Goal: Book appointment/travel/reservation

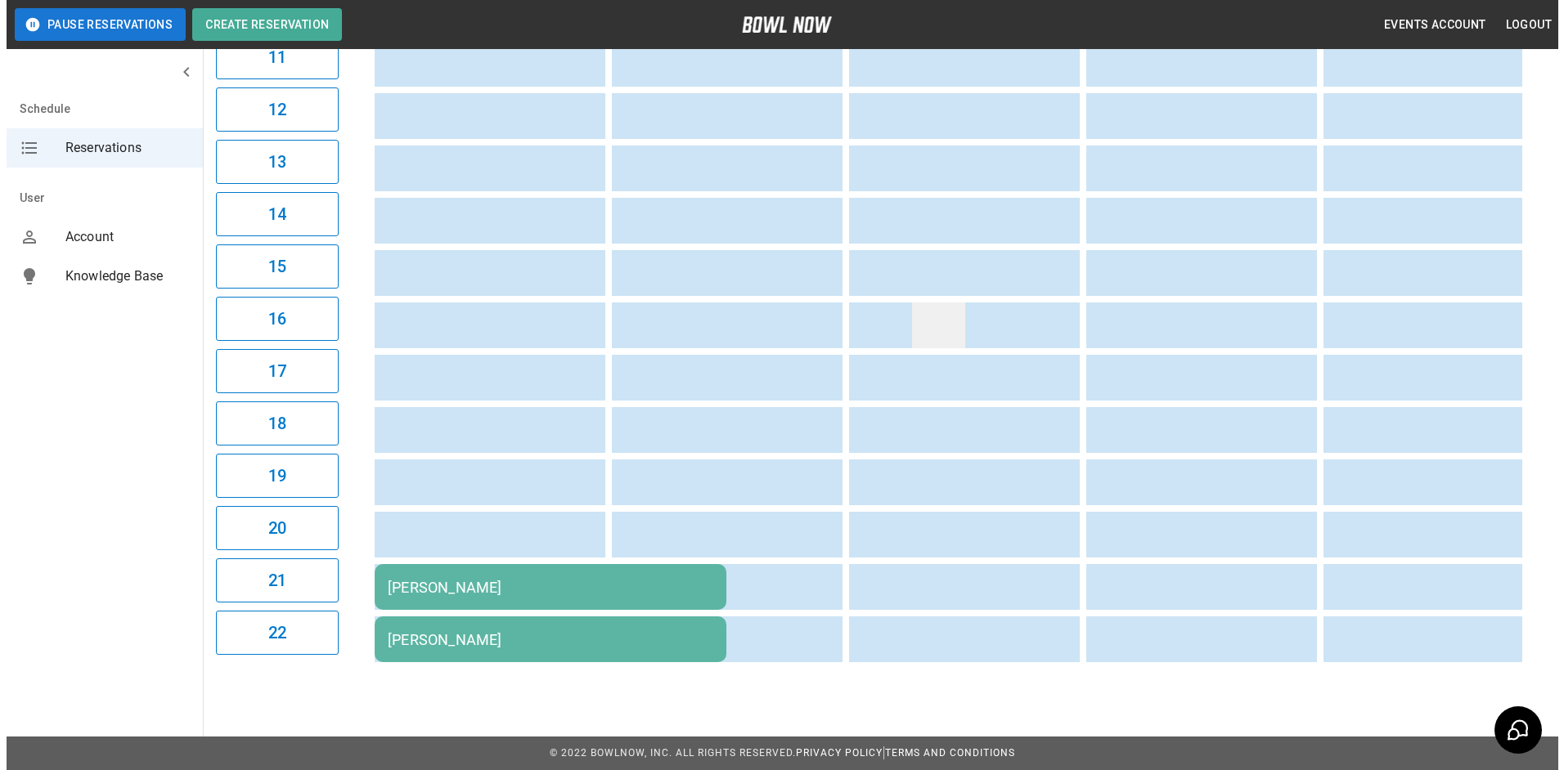
scroll to position [751, 0]
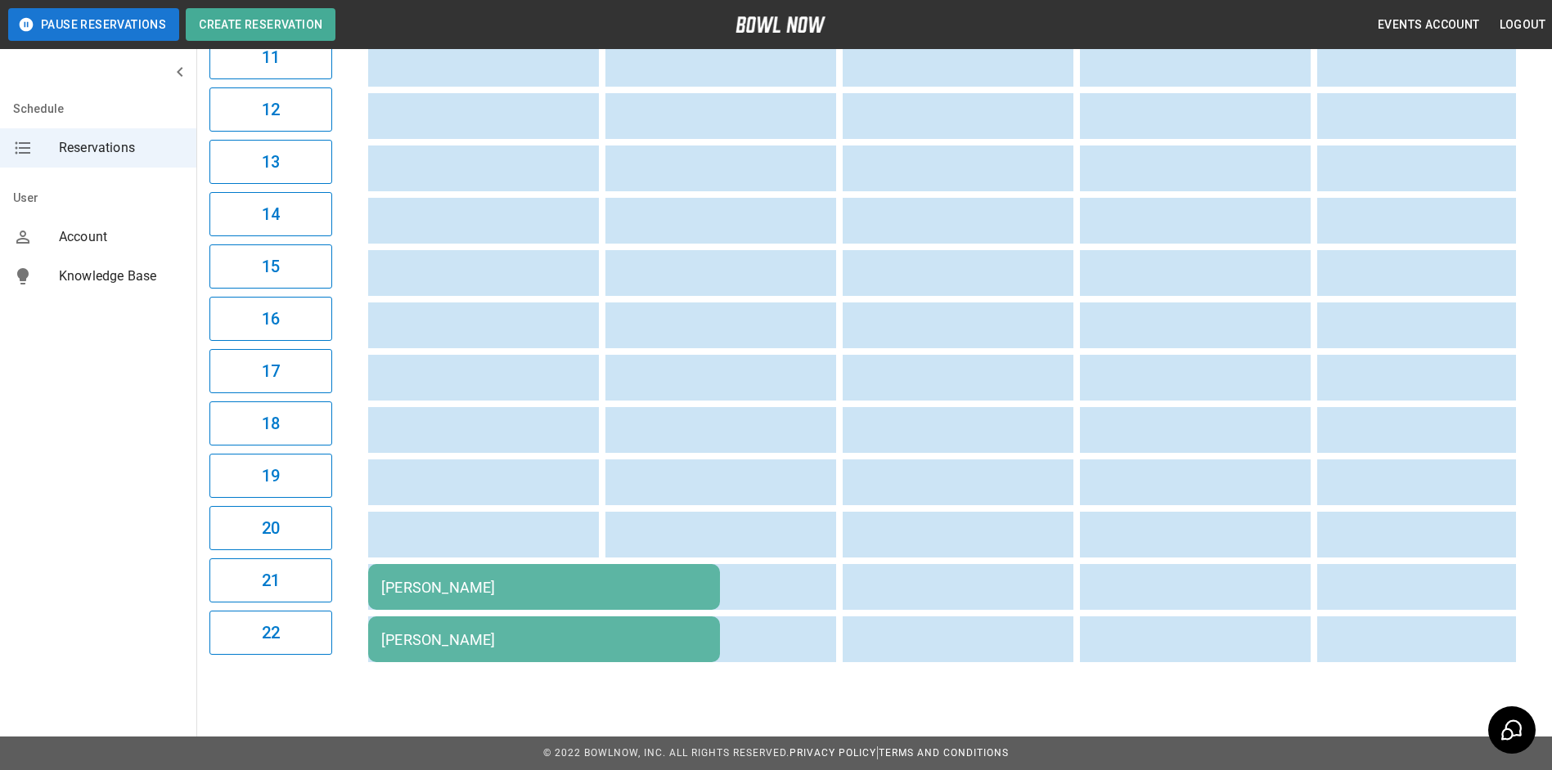
click at [614, 564] on td "[PERSON_NAME]" at bounding box center [544, 587] width 352 height 46
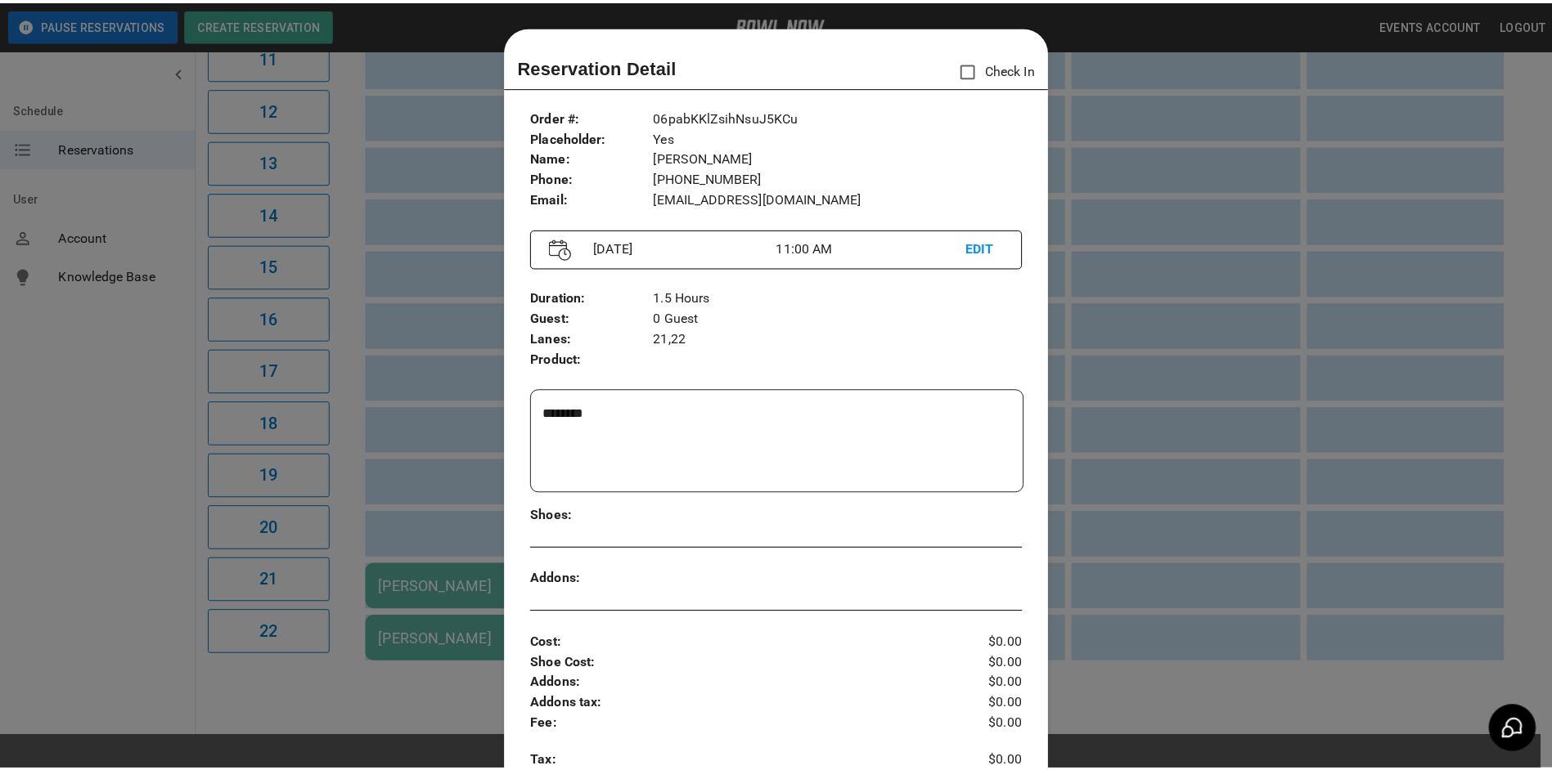
scroll to position [26, 0]
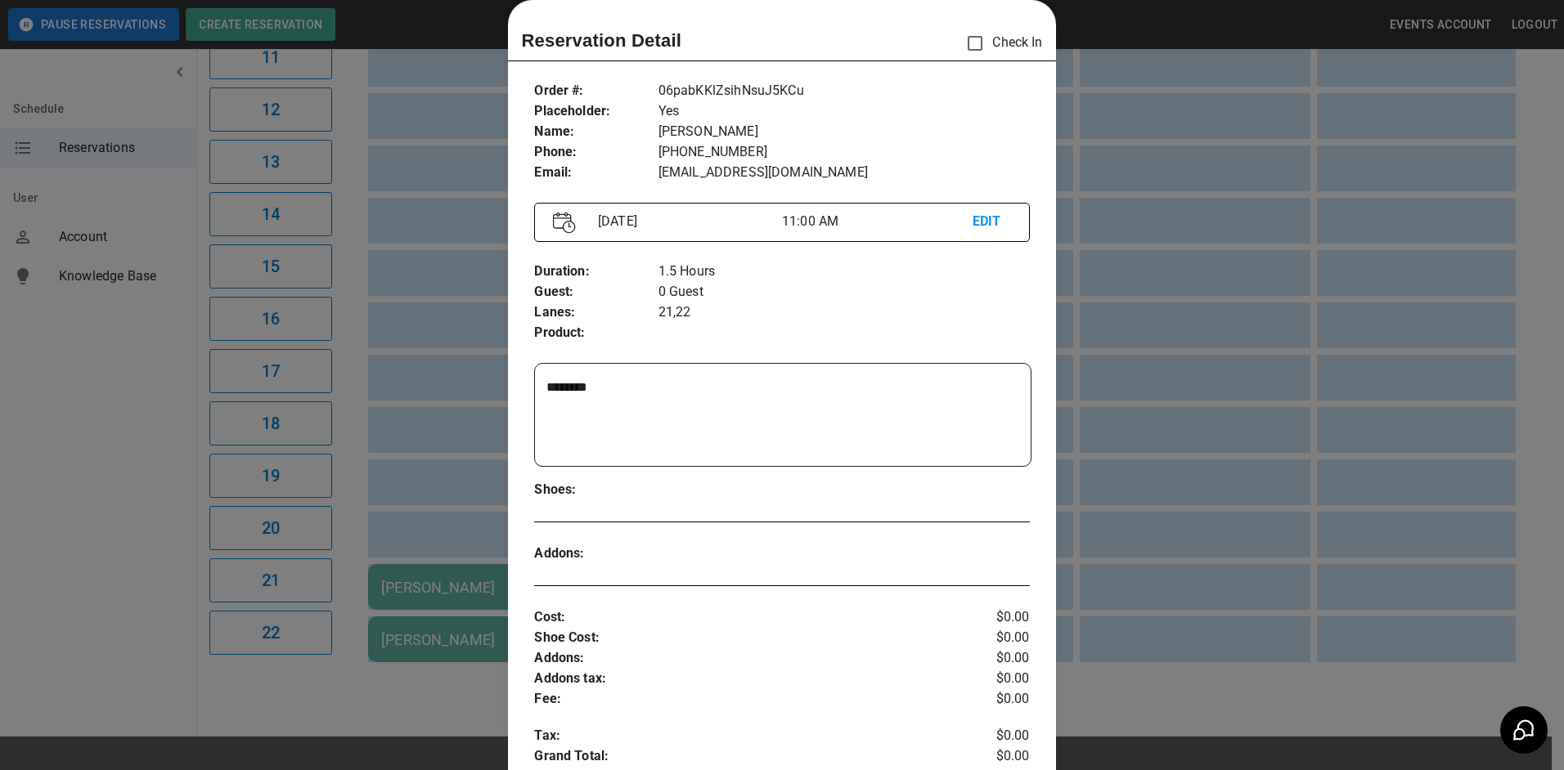
click at [1264, 414] on div at bounding box center [782, 385] width 1564 height 770
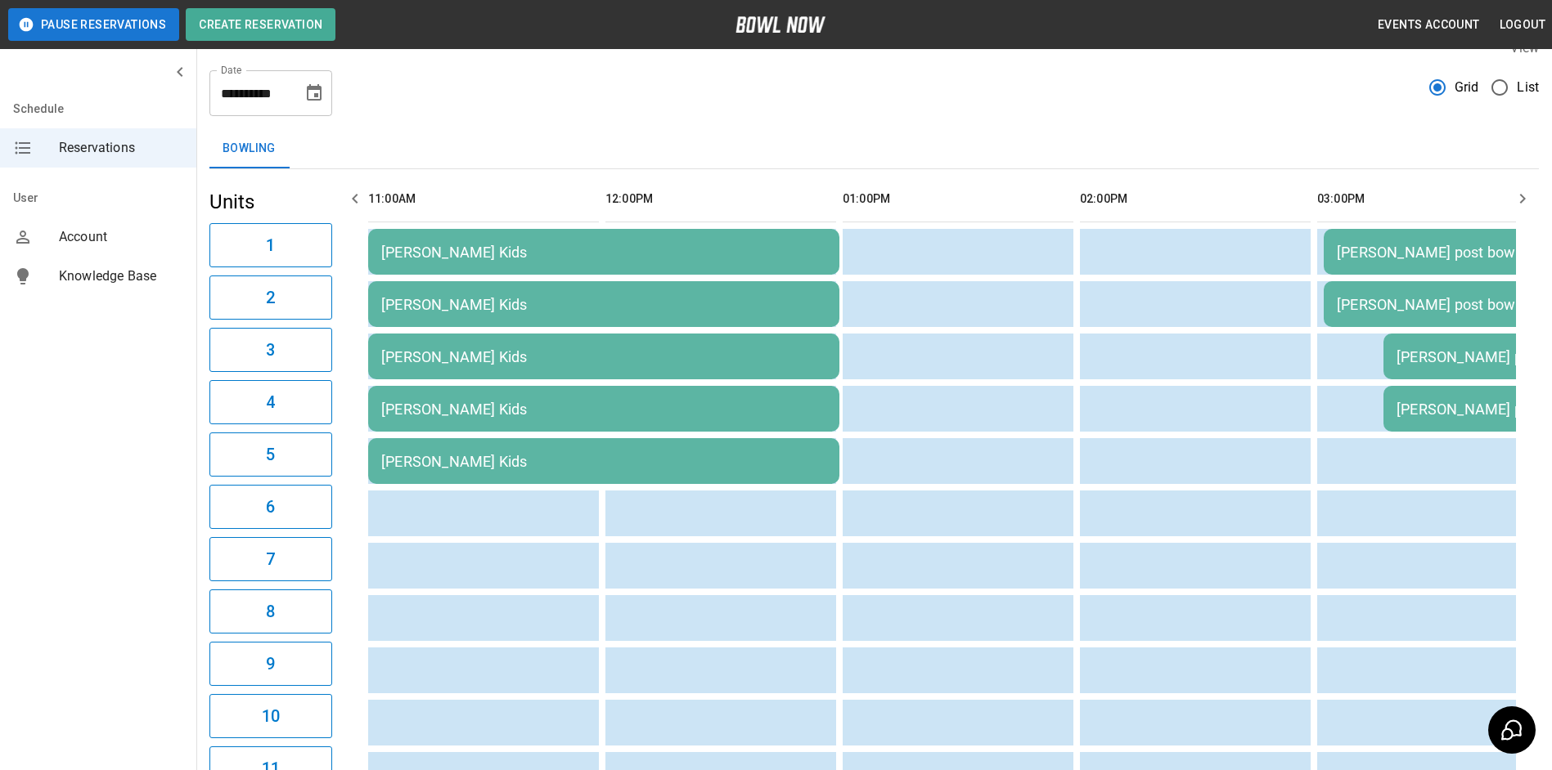
scroll to position [0, 0]
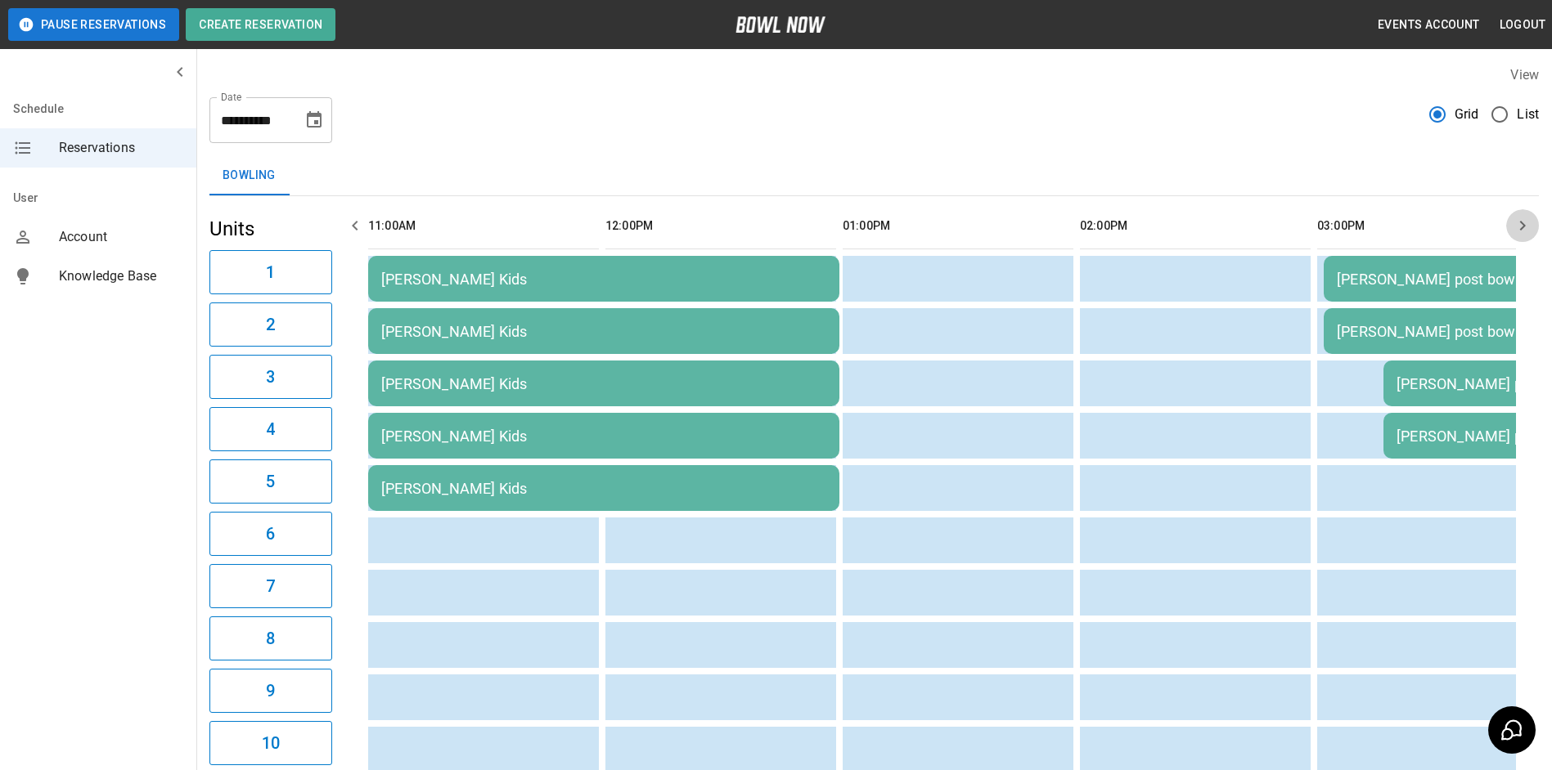
click at [1517, 220] on icon "button" at bounding box center [1522, 226] width 20 height 20
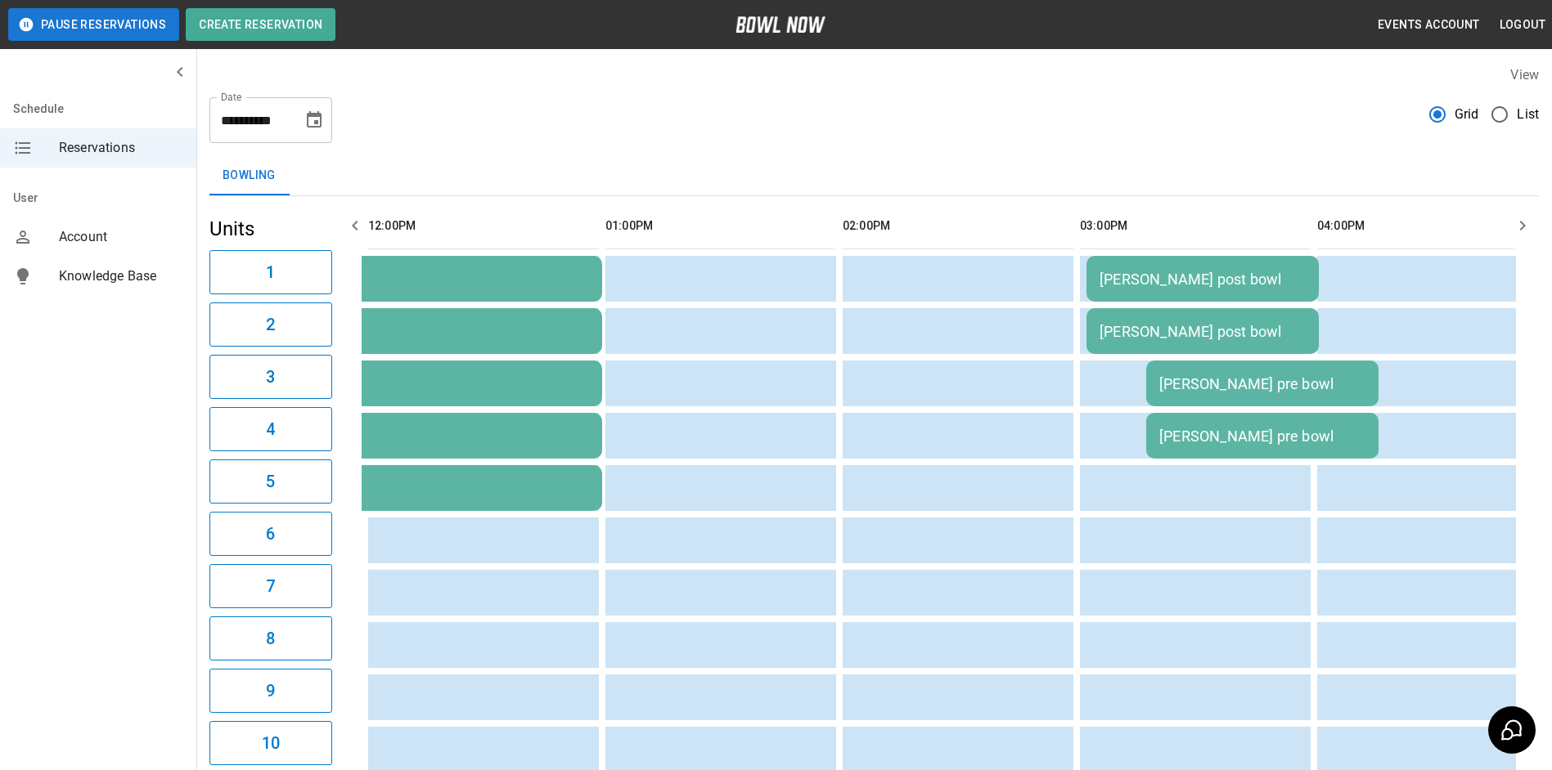
click at [1510, 223] on button "button" at bounding box center [1522, 225] width 33 height 33
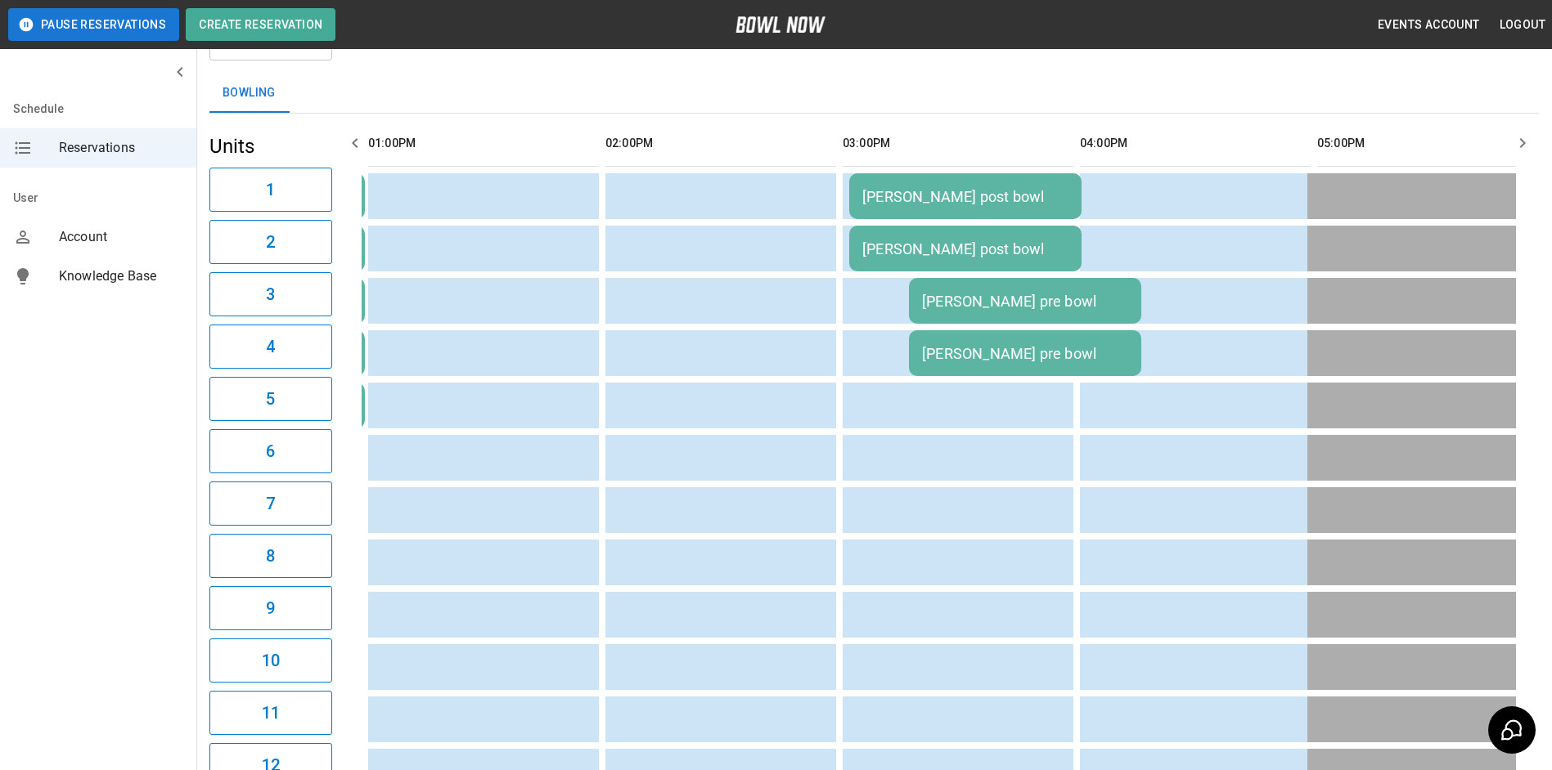
scroll to position [0, 0]
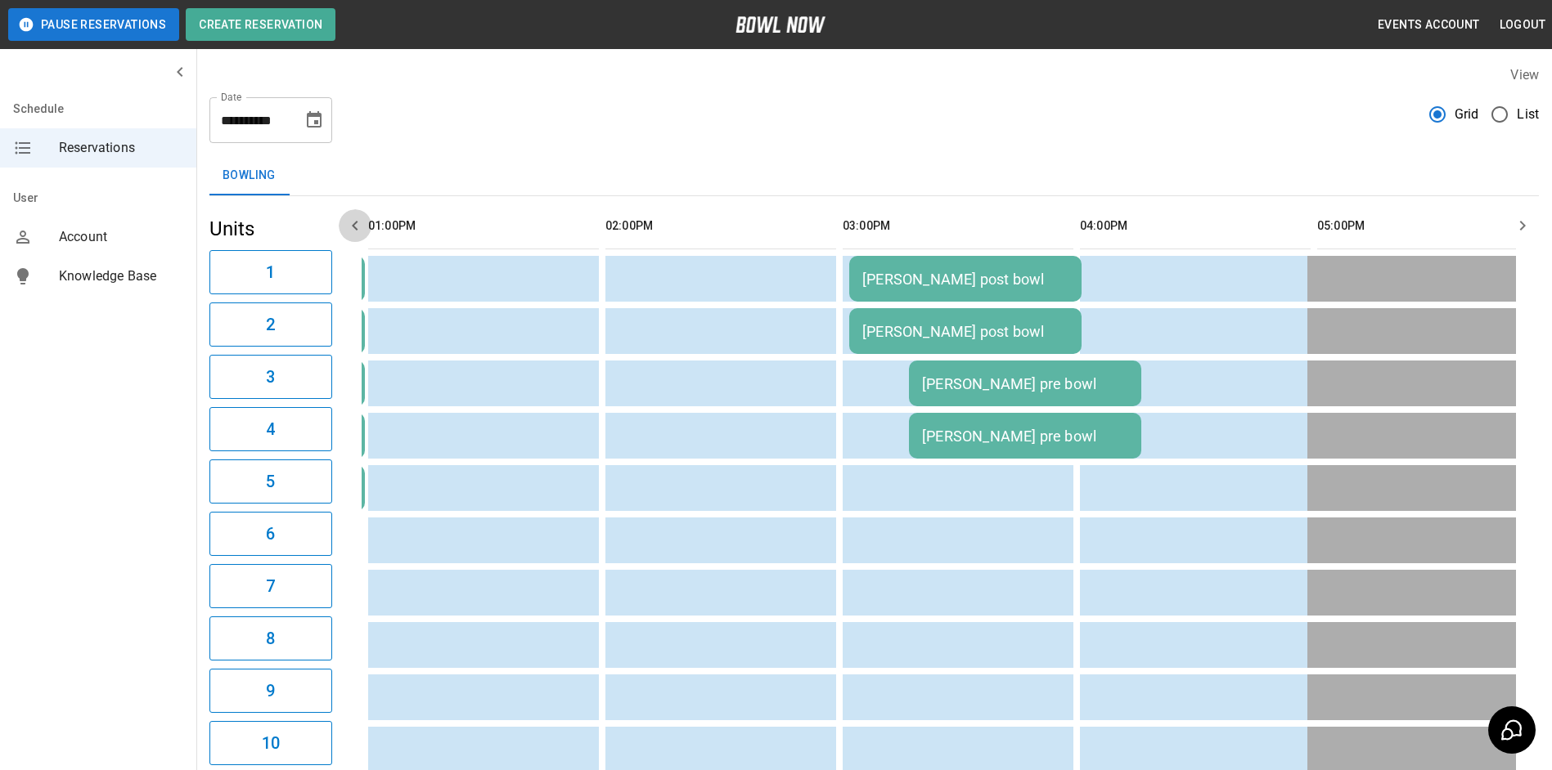
click at [352, 221] on icon "button" at bounding box center [355, 226] width 20 height 20
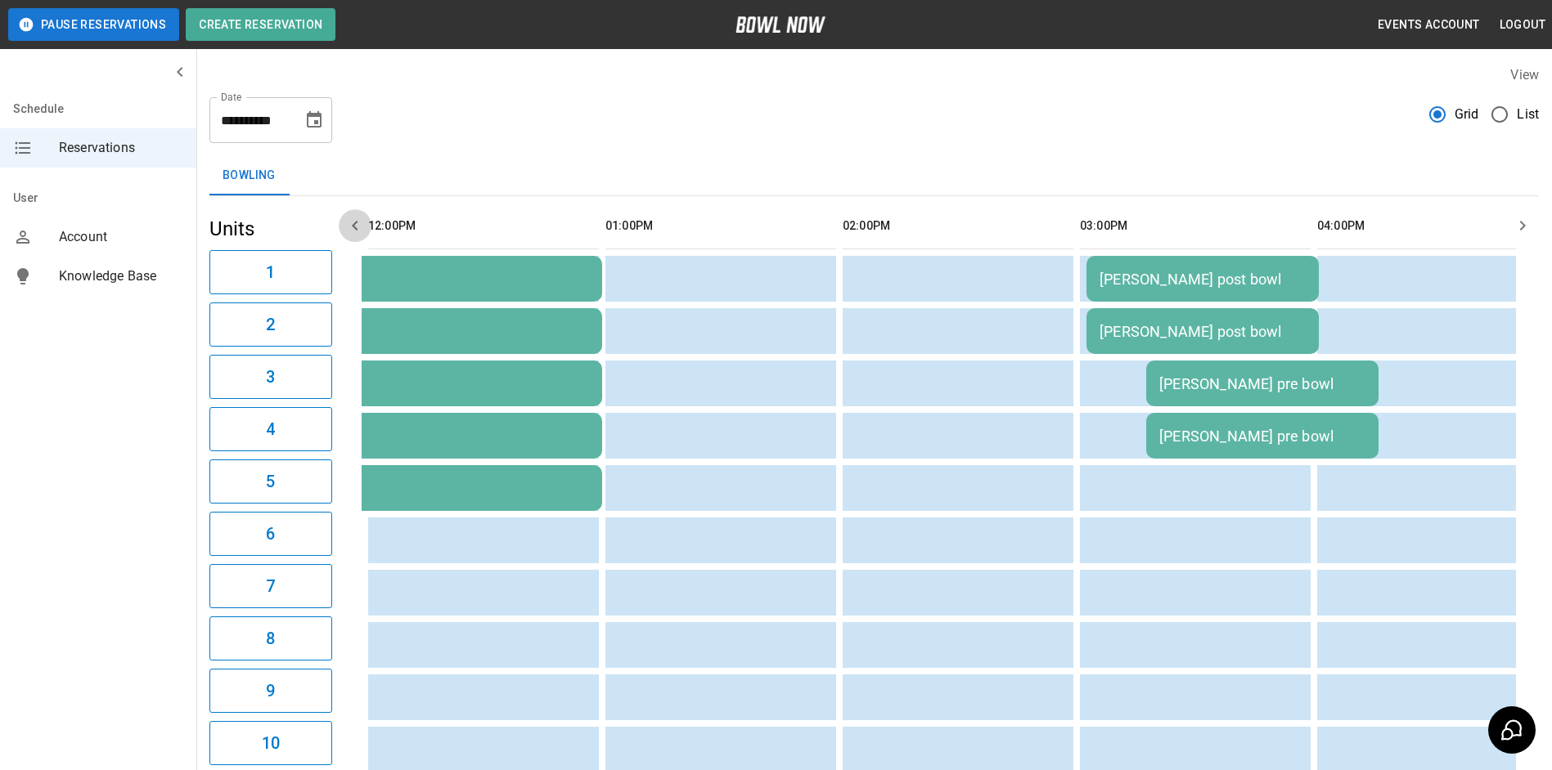
click at [354, 220] on icon "button" at bounding box center [355, 226] width 20 height 20
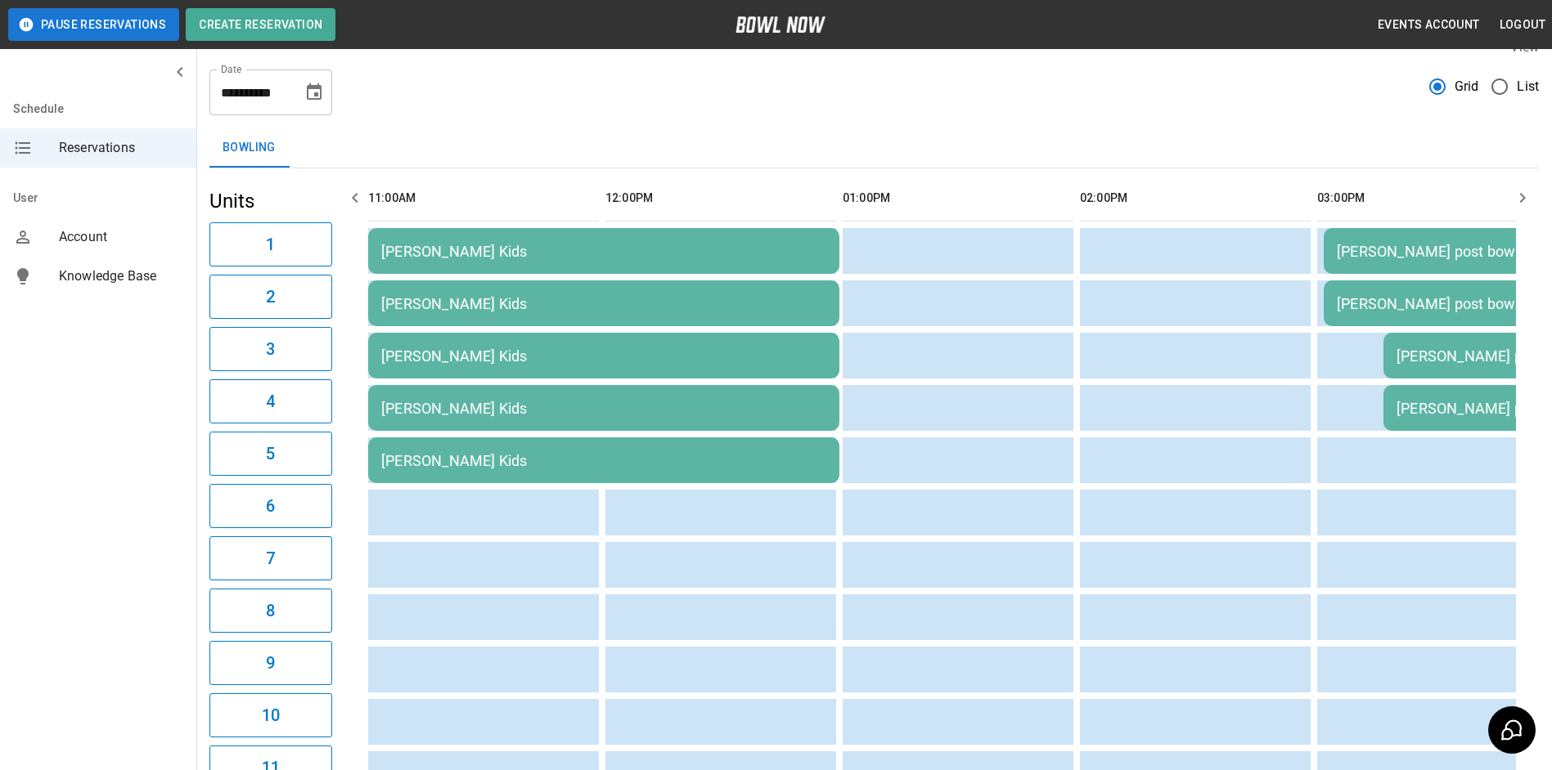
scroll to position [0, 0]
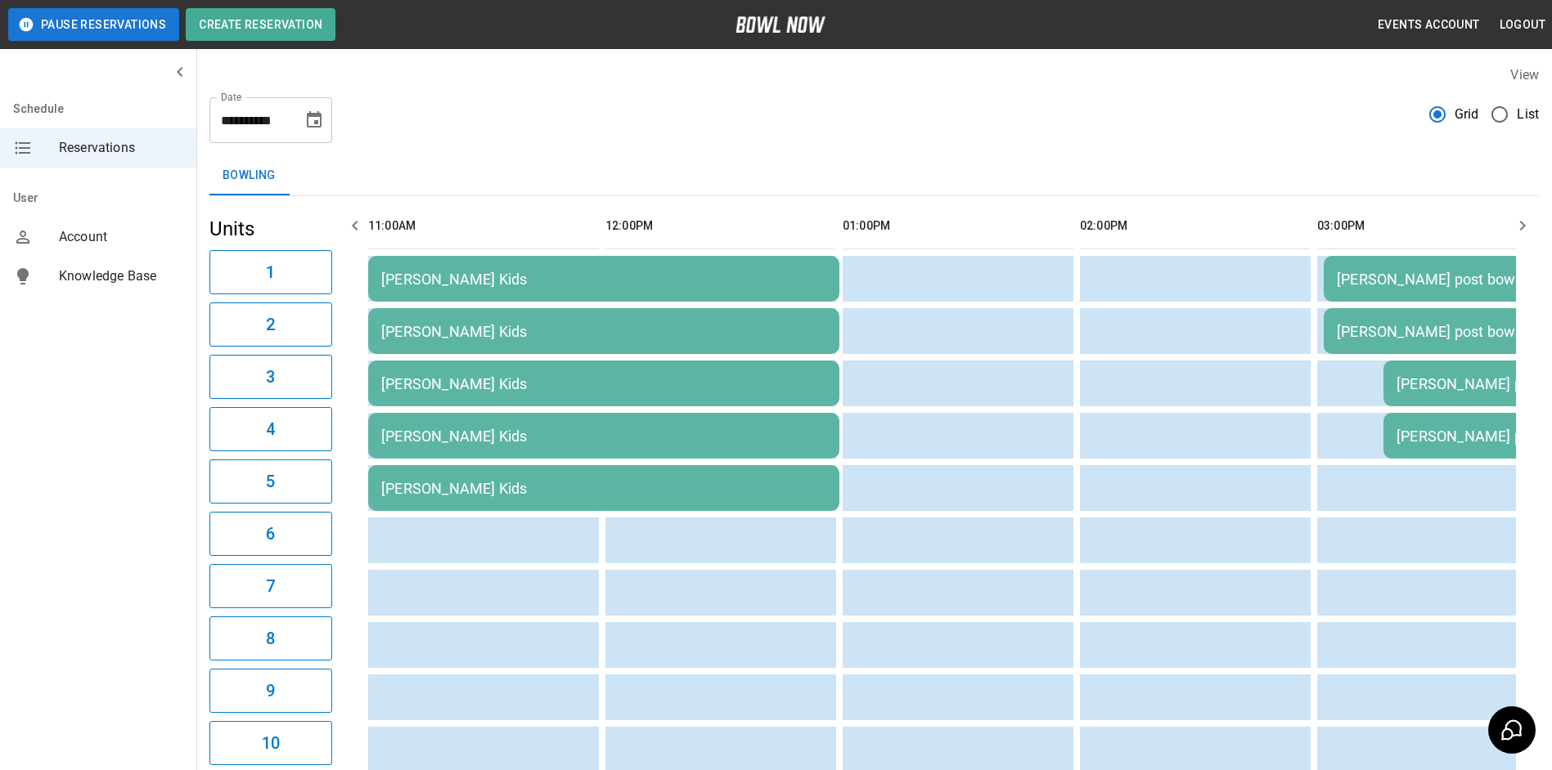
click at [311, 119] on icon "Choose date, selected date is Sep 16, 2025" at bounding box center [314, 120] width 20 height 20
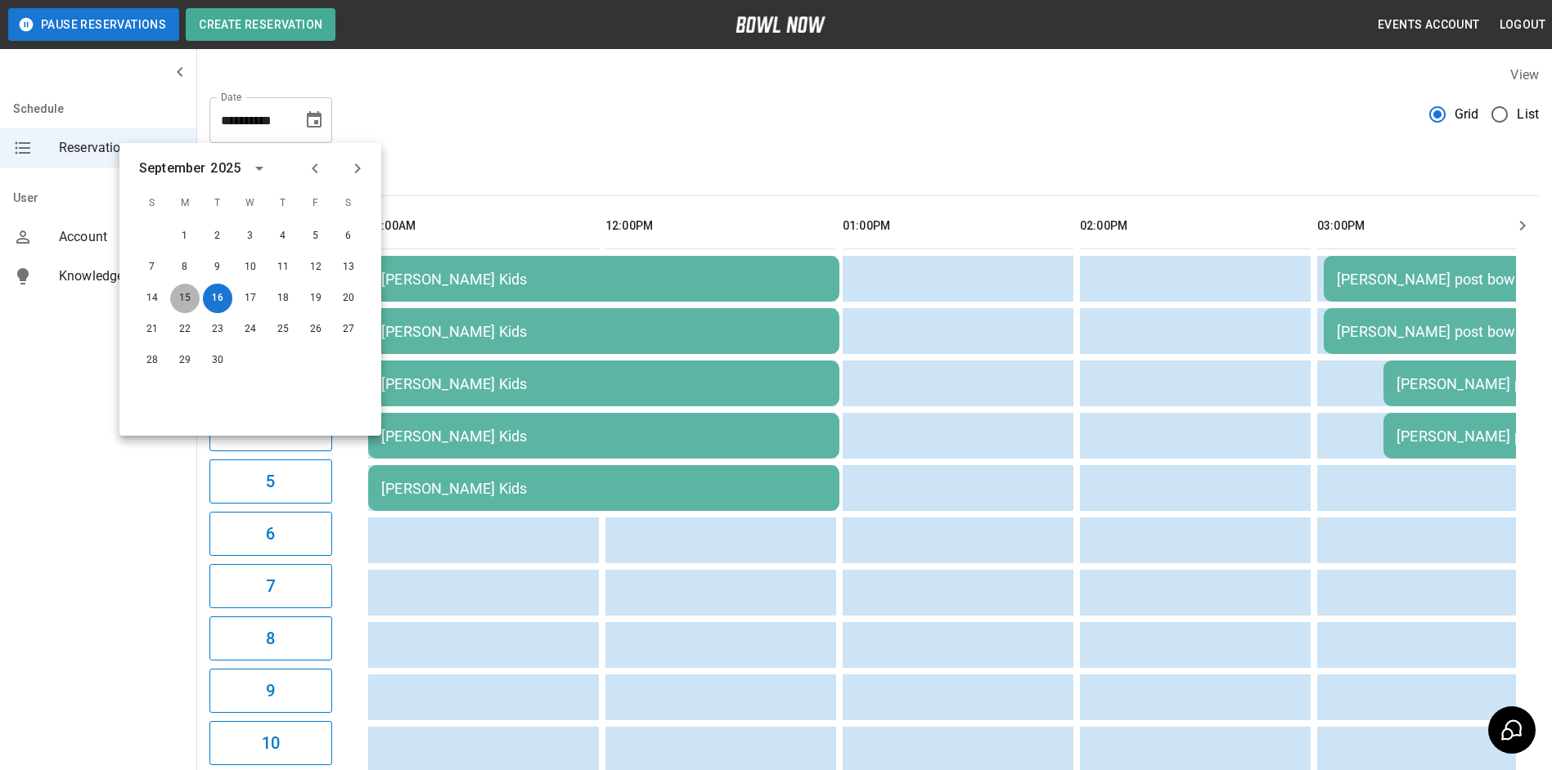
drag, startPoint x: 177, startPoint y: 300, endPoint x: 464, endPoint y: 303, distance: 287.1
click at [177, 299] on button "15" at bounding box center [184, 298] width 29 height 29
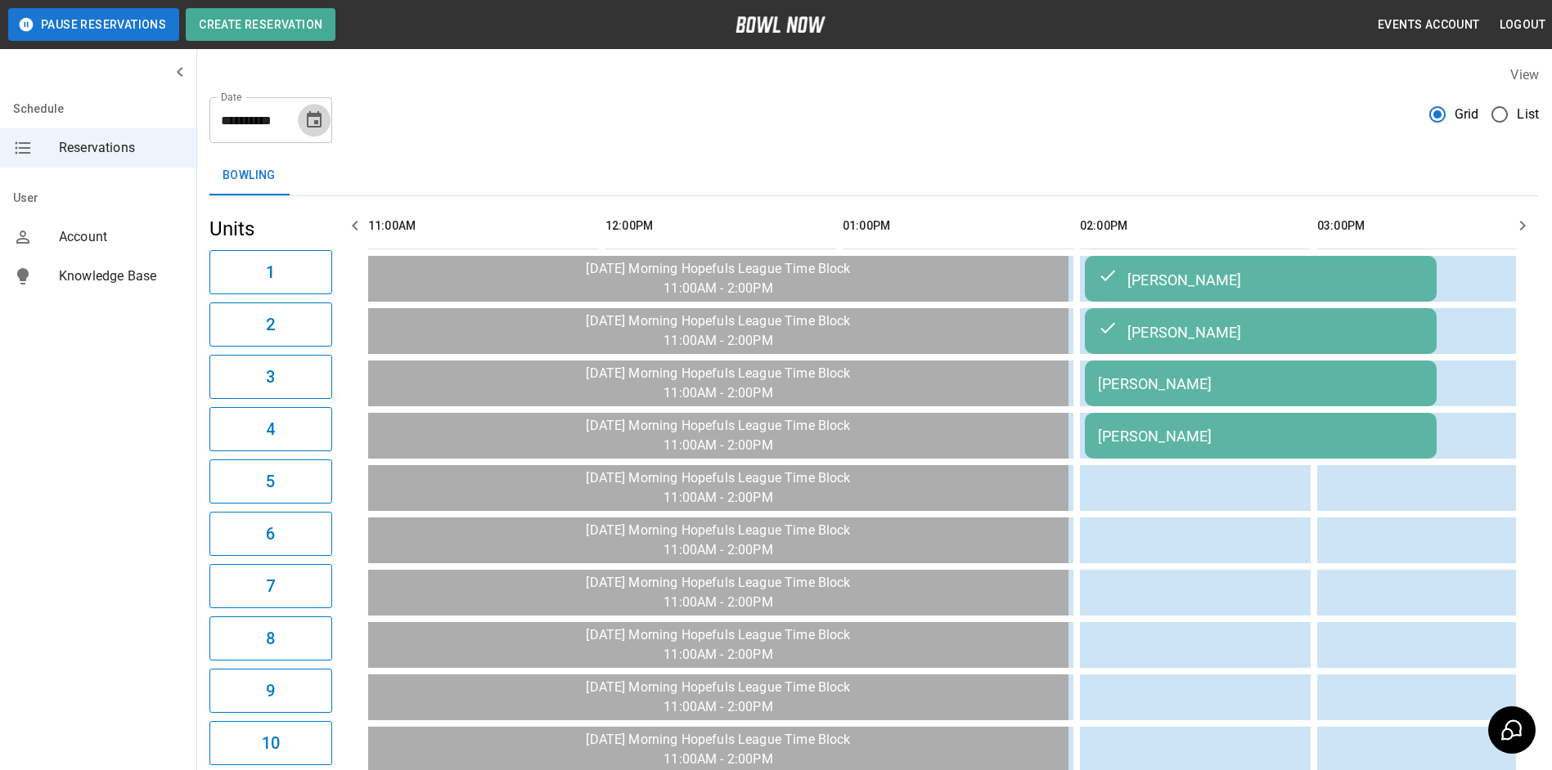
click at [314, 118] on icon "Choose date, selected date is Sep 15, 2025" at bounding box center [314, 120] width 20 height 20
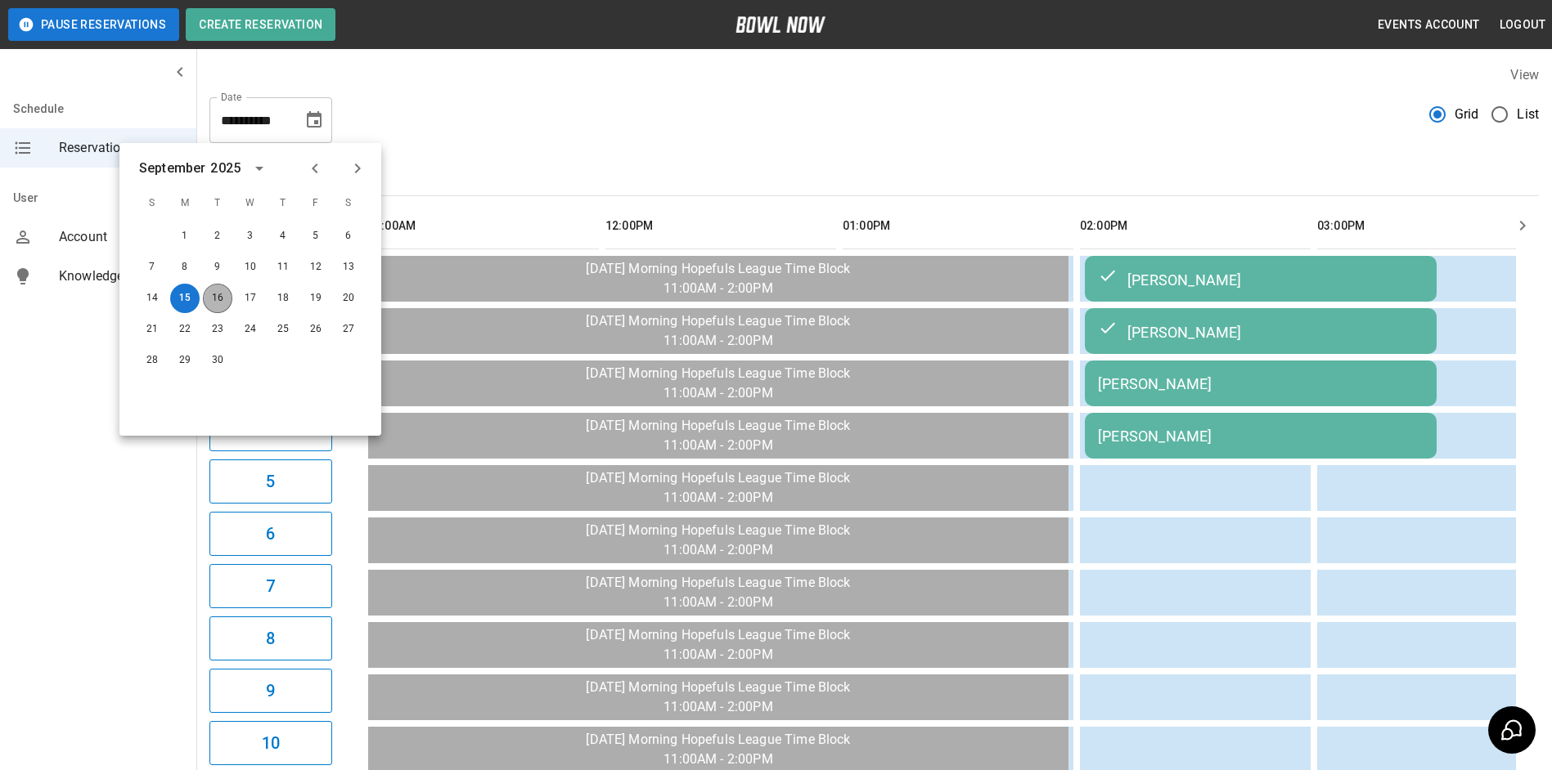
click at [220, 287] on button "16" at bounding box center [217, 298] width 29 height 29
type input "**********"
